Goal: Use online tool/utility: Utilize a website feature to perform a specific function

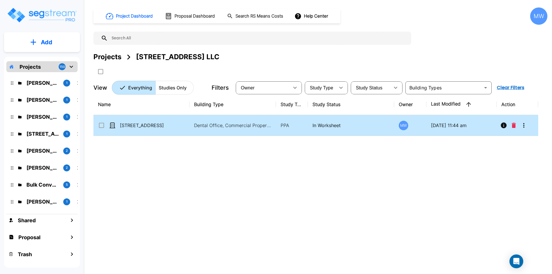
click at [174, 129] on td "[STREET_ADDRESS]" at bounding box center [141, 125] width 96 height 21
checkbox input "true"
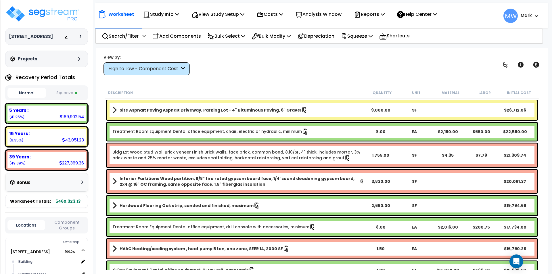
click at [69, 90] on button "Squeeze" at bounding box center [66, 93] width 39 height 10
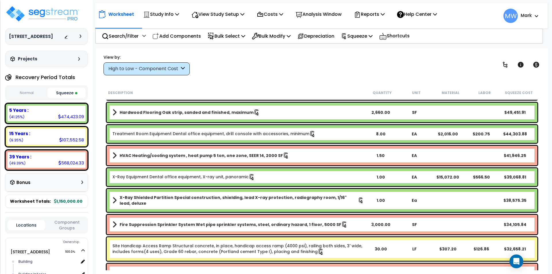
scroll to position [29, 0]
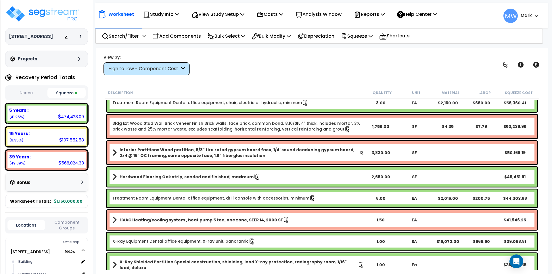
click at [66, 93] on button "Squeeze" at bounding box center [66, 93] width 39 height 10
